Goal: Navigation & Orientation: Find specific page/section

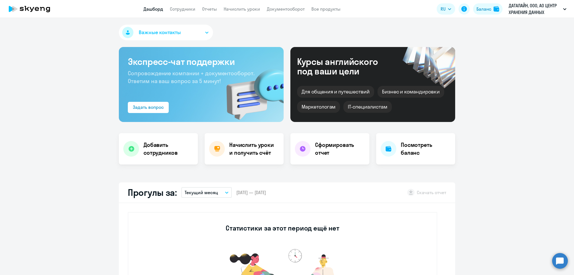
select select "30"
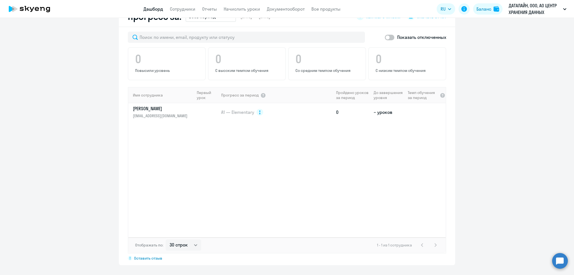
click at [385, 34] on label at bounding box center [390, 37] width 10 height 7
click at [384, 37] on input "checkbox" at bounding box center [384, 37] width 0 height 0
checkbox input "true"
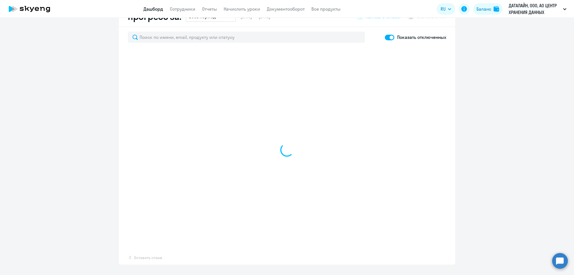
select select "30"
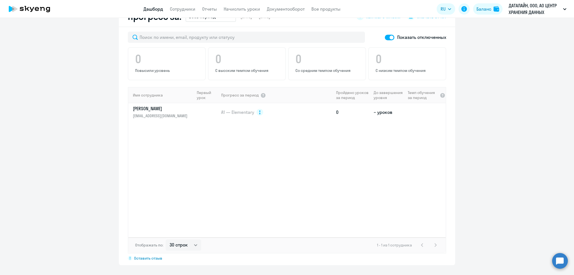
scroll to position [0, 0]
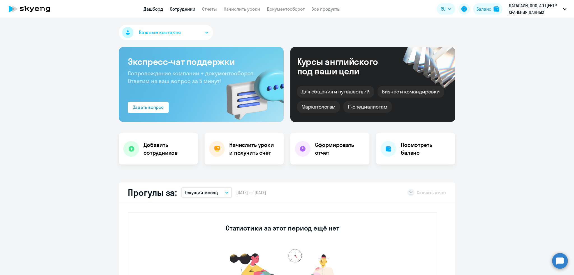
click at [183, 9] on link "Сотрудники" at bounding box center [182, 9] width 25 height 6
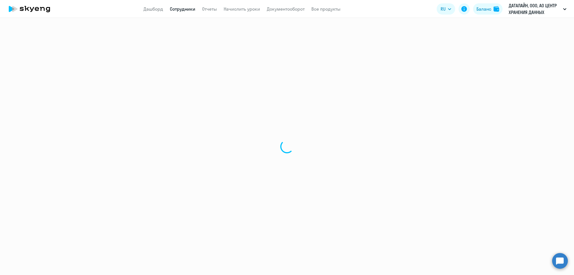
select select "30"
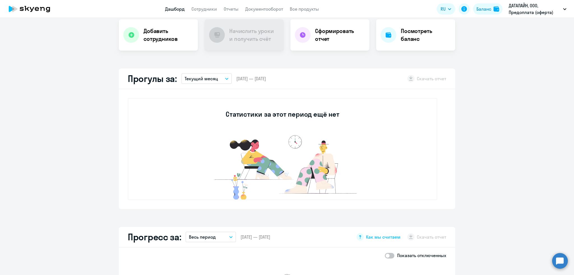
scroll to position [337, 0]
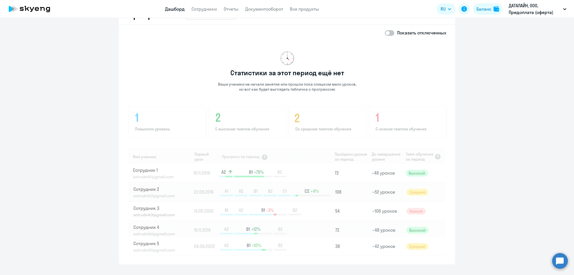
click at [385, 32] on span at bounding box center [390, 33] width 10 height 6
click at [385, 33] on input "checkbox" at bounding box center [384, 33] width 0 height 0
checkbox input "true"
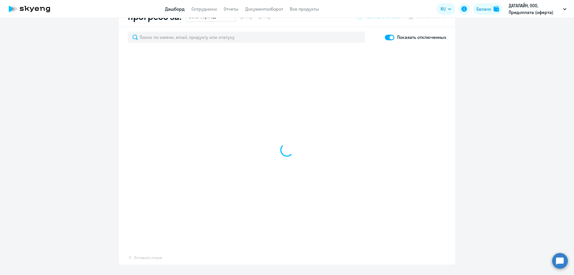
select select "30"
